Goal: Task Accomplishment & Management: Use online tool/utility

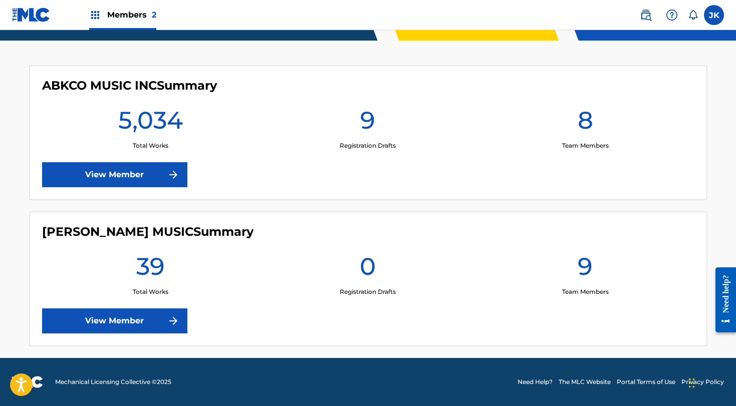
scroll to position [253, 0]
click at [138, 175] on link "View Member" at bounding box center [114, 174] width 145 height 25
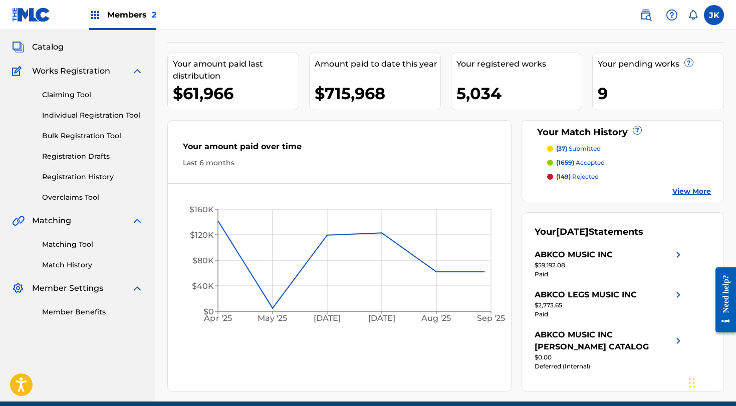
scroll to position [96, 0]
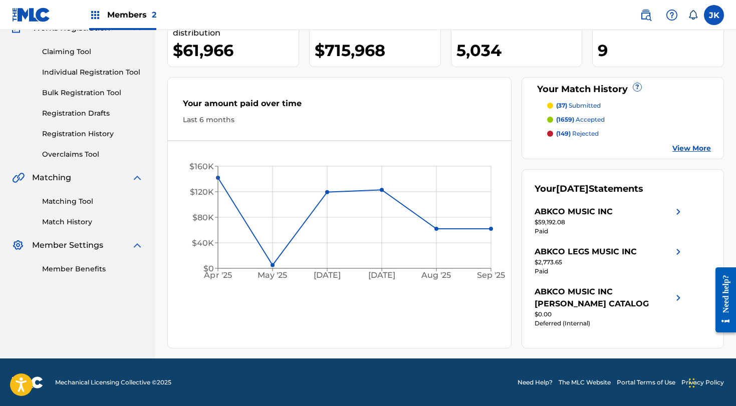
click at [82, 201] on link "Matching Tool" at bounding box center [92, 201] width 101 height 11
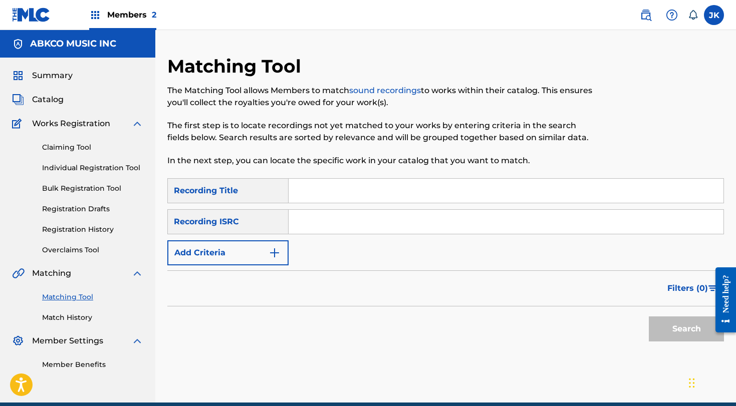
click at [392, 190] on input "Search Form" at bounding box center [506, 191] width 435 height 24
paste input "Ruby [DATE] - The Dog Stars (20th Century Studios)"
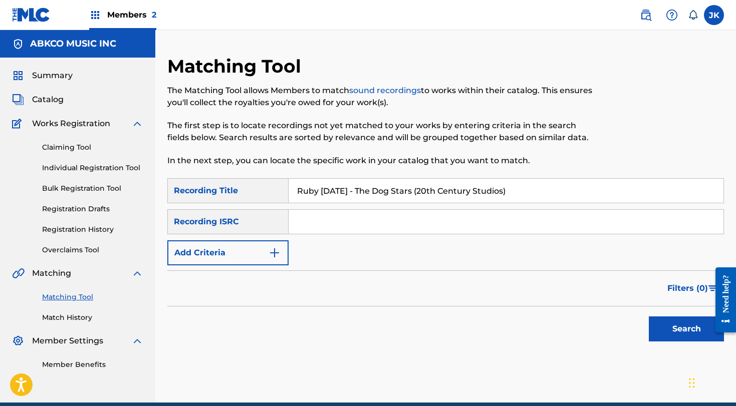
type input "Ruby [DATE] - The Dog Stars (20th Century Studios)"
click at [686, 329] on button "Search" at bounding box center [686, 329] width 75 height 25
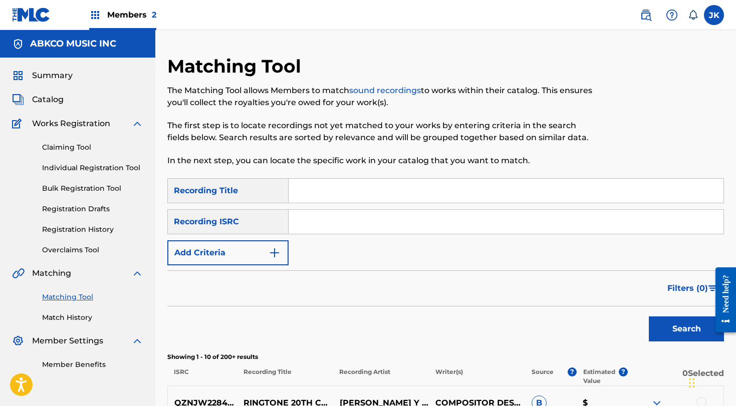
paste input "Whole Lotta Woman, A"
type input "Whole Lotta Woman"
click at [686, 329] on button "Search" at bounding box center [686, 329] width 75 height 25
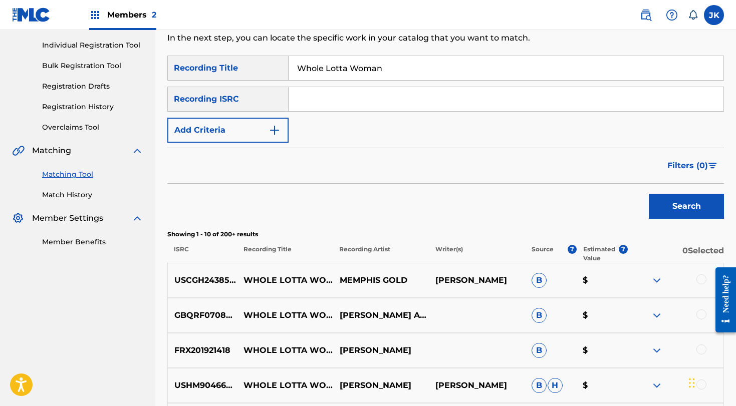
scroll to position [47, 0]
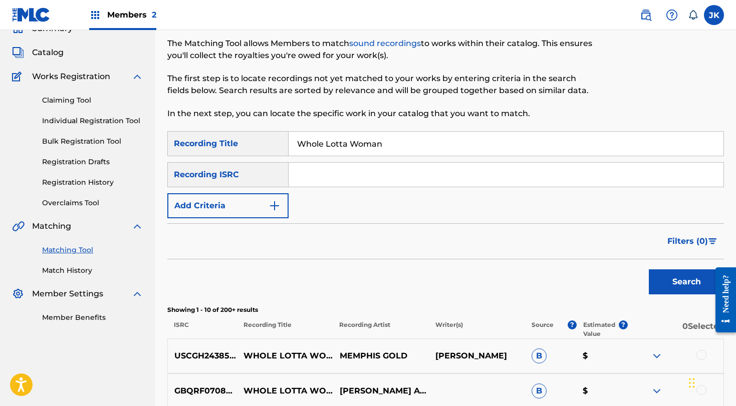
click at [221, 200] on button "Add Criteria" at bounding box center [227, 205] width 121 height 25
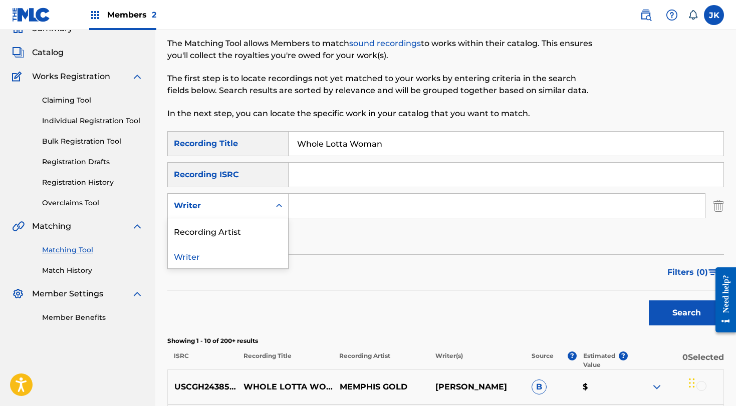
click at [217, 210] on div "Writer" at bounding box center [219, 206] width 90 height 12
click at [217, 232] on div "Recording Artist" at bounding box center [228, 230] width 120 height 25
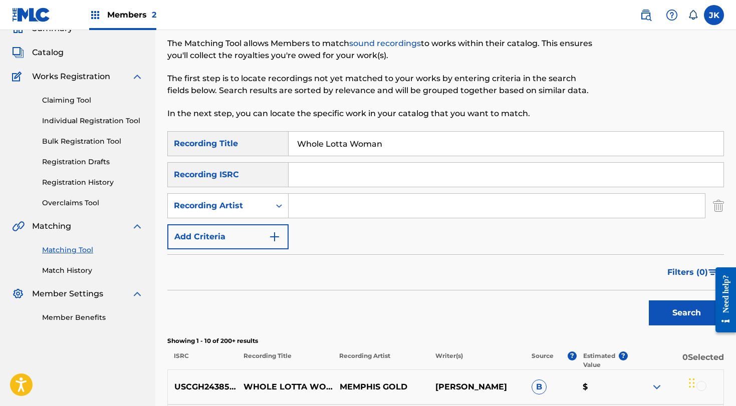
click at [335, 201] on input "Search Form" at bounding box center [497, 206] width 416 height 24
type input "[PERSON_NAME]"
click at [686, 313] on button "Search" at bounding box center [686, 313] width 75 height 25
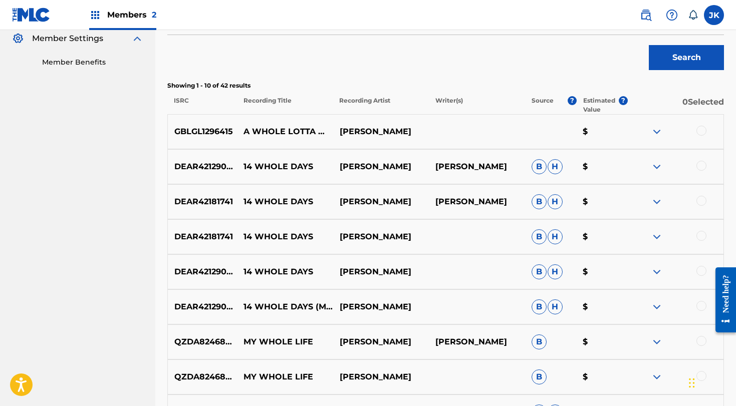
scroll to position [312, 0]
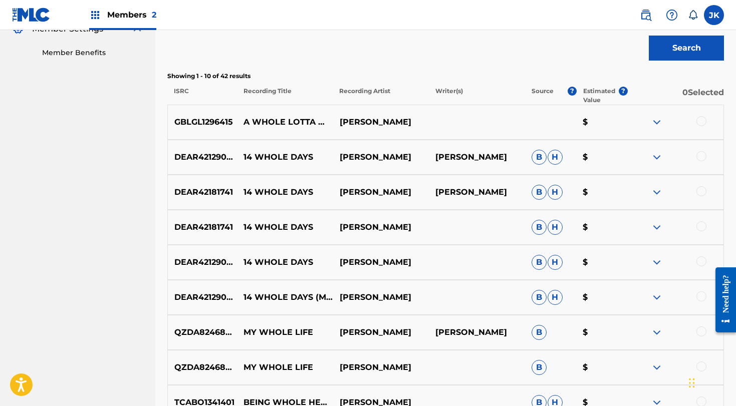
click at [704, 123] on div at bounding box center [701, 121] width 10 height 10
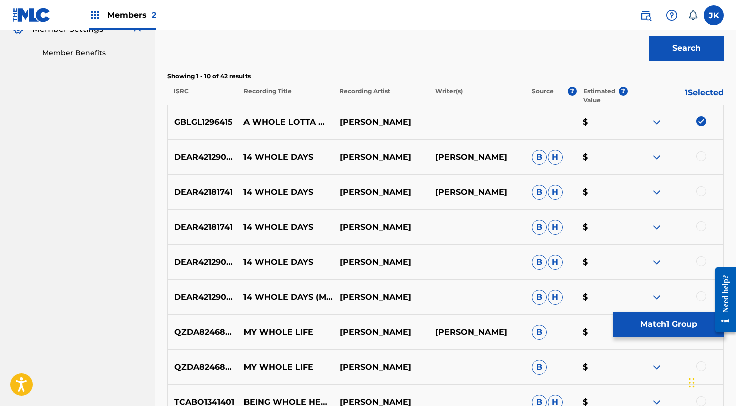
click at [654, 320] on button "Match 1 Group" at bounding box center [668, 324] width 111 height 25
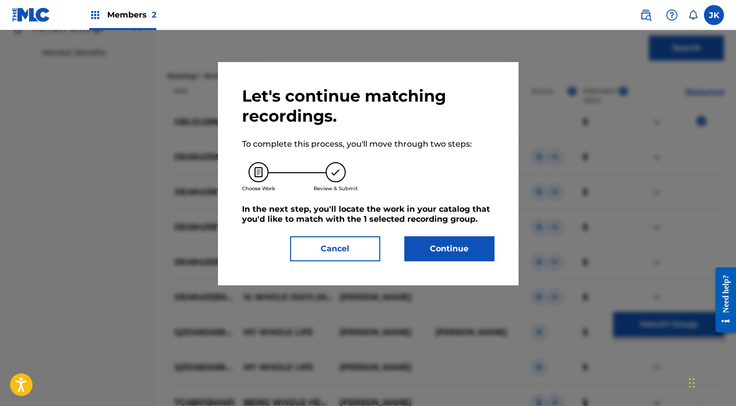
click at [437, 244] on button "Continue" at bounding box center [449, 248] width 90 height 25
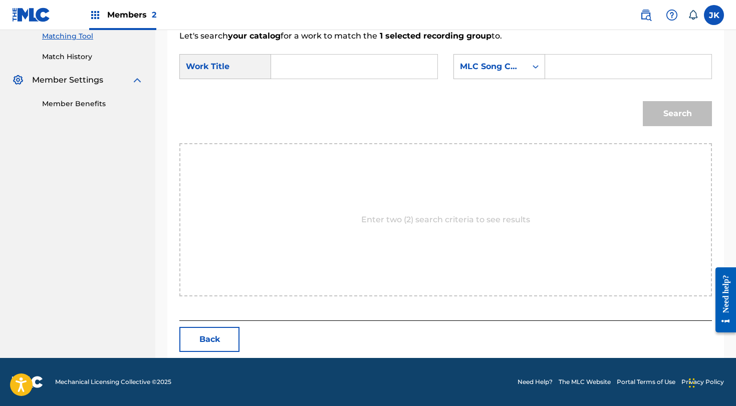
scroll to position [160, 0]
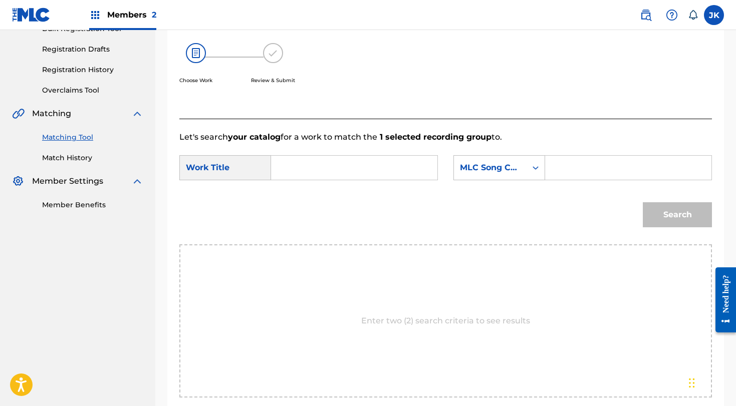
click at [332, 172] on input "Search Form" at bounding box center [354, 168] width 149 height 24
paste input "Whole Lotta Woman, A [PERSON_NAME]/[PERSON_NAME]"
type input "Whole Lotta Woman, A [PERSON_NAME]/[PERSON_NAME]"
type input "a"
drag, startPoint x: 329, startPoint y: 186, endPoint x: 290, endPoint y: 214, distance: 48.4
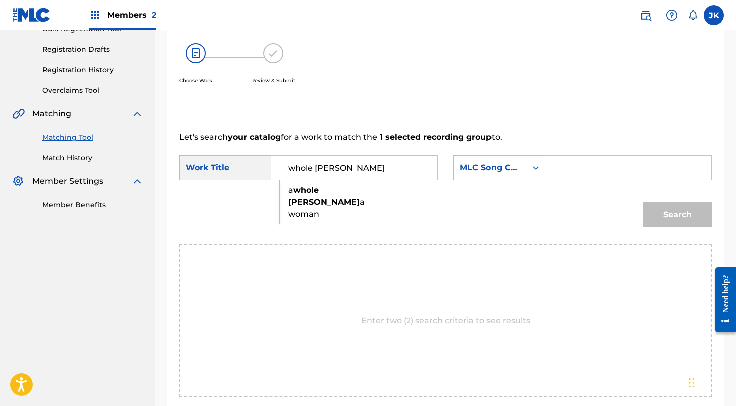
click at [290, 207] on strong "[PERSON_NAME]" at bounding box center [324, 202] width 72 height 10
type input "a whole lotta woman"
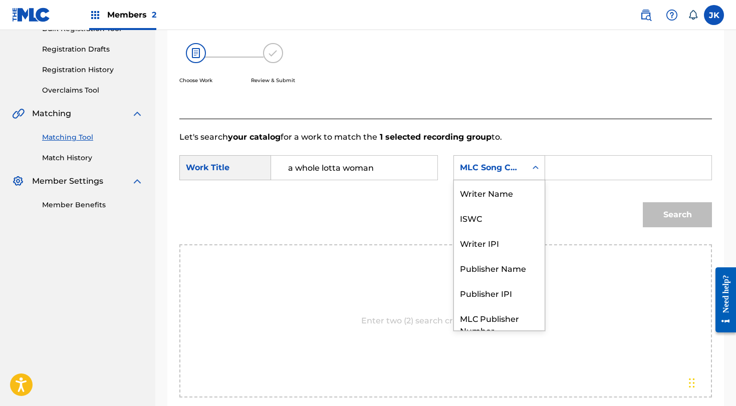
click at [508, 170] on div "MLC Song Code" at bounding box center [490, 168] width 61 height 12
click at [507, 193] on div "Writer Name" at bounding box center [499, 192] width 91 height 25
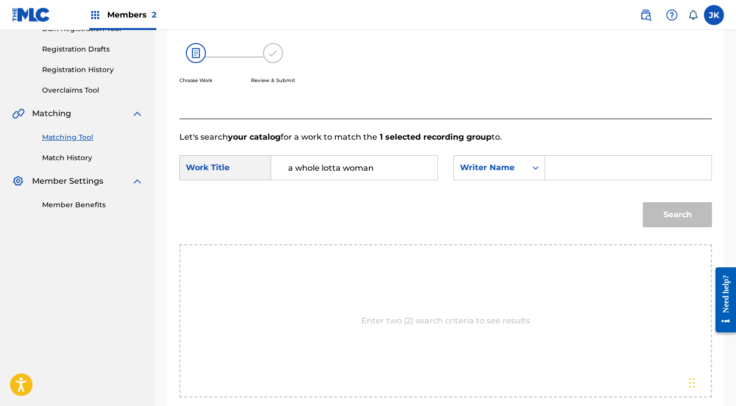
click at [577, 171] on input "Search Form" at bounding box center [628, 168] width 149 height 24
type input "[PERSON_NAME]"
click at [677, 215] on button "Search" at bounding box center [677, 214] width 69 height 25
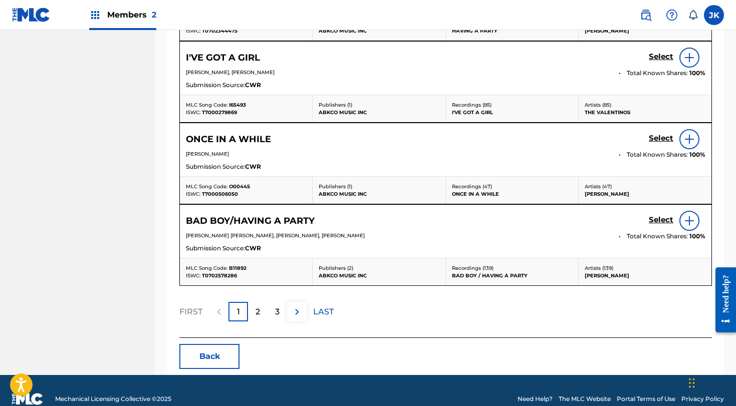
scroll to position [541, 0]
click at [296, 308] on img at bounding box center [297, 312] width 12 height 12
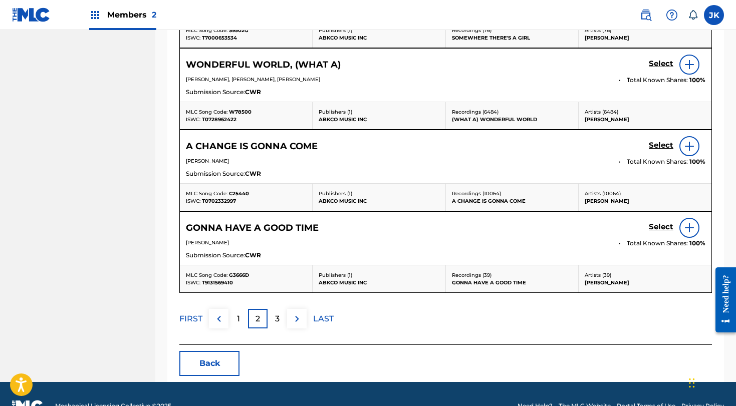
scroll to position [525, 0]
